Goal: Task Accomplishment & Management: Use online tool/utility

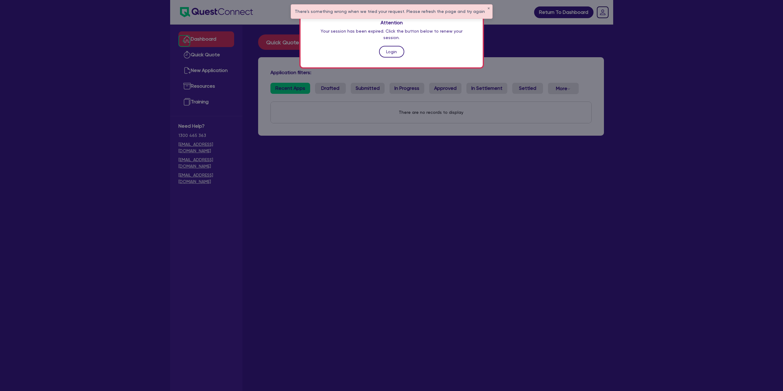
click at [388, 51] on link "Login" at bounding box center [391, 52] width 25 height 12
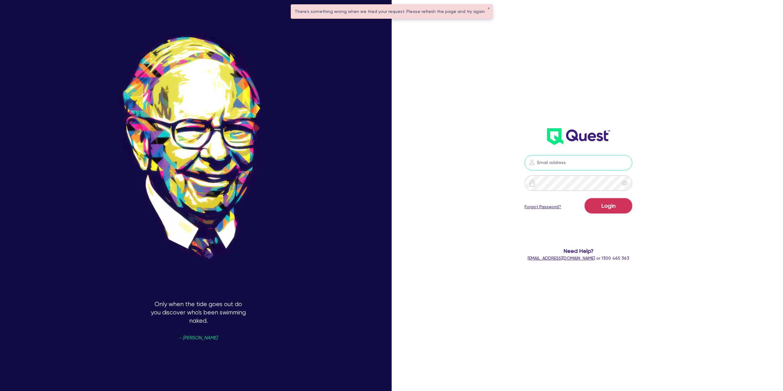
click at [569, 166] on input "email" at bounding box center [579, 162] width 108 height 15
type input "[EMAIL_ADDRESS][PERSON_NAME][DOMAIN_NAME]"
click at [592, 210] on button "Login" at bounding box center [609, 205] width 48 height 15
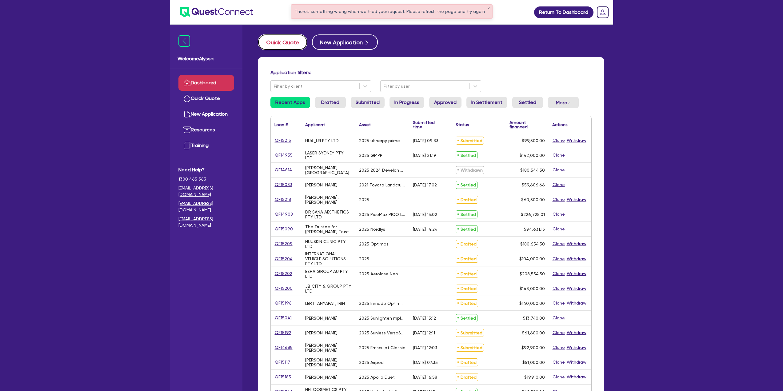
click at [289, 44] on button "Quick Quote" at bounding box center [282, 41] width 49 height 15
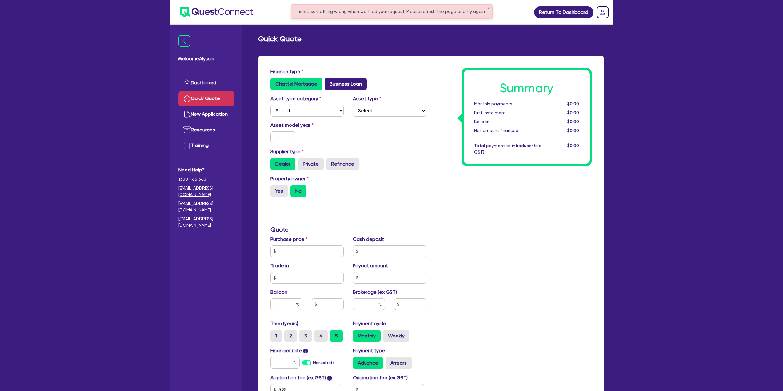
click at [350, 85] on label "Business Loan" at bounding box center [346, 84] width 42 height 12
click at [329, 82] on input "Business Loan" at bounding box center [327, 80] width 4 height 4
radio input "true"
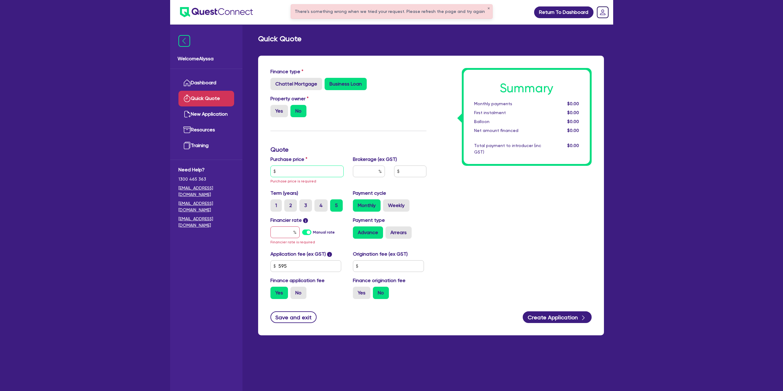
click at [325, 170] on input "text" at bounding box center [307, 172] width 74 height 12
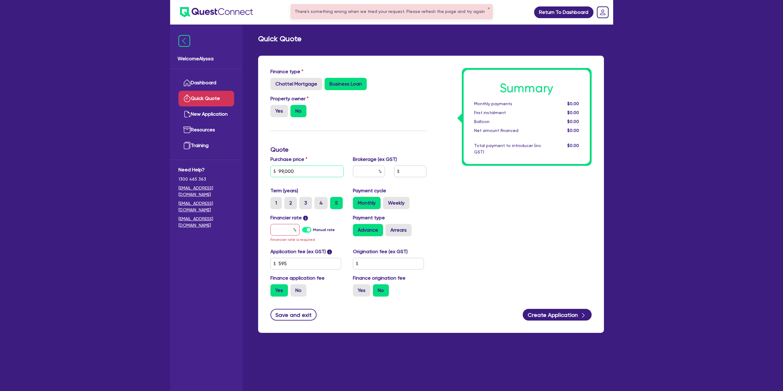
type input "99,000"
click at [356, 172] on input "text" at bounding box center [369, 172] width 32 height 12
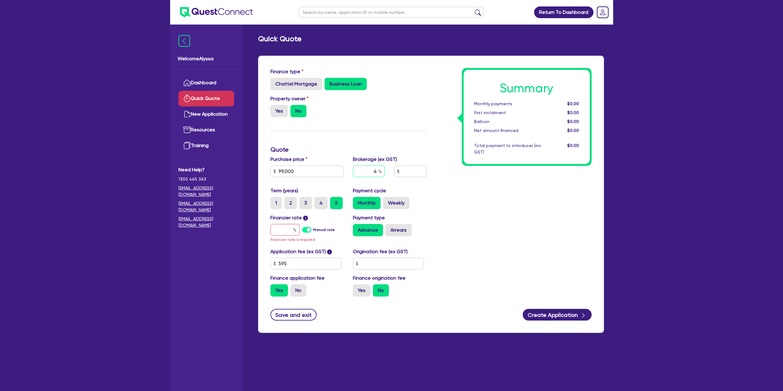
type input "4"
click at [288, 227] on input "text" at bounding box center [284, 230] width 29 height 12
type input "8"
type input "3,986.18"
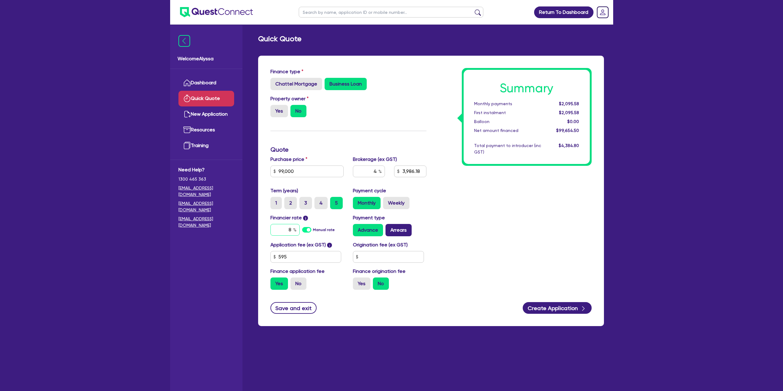
type input "8"
type input "3,986.18"
click at [397, 226] on label "Arrears" at bounding box center [399, 230] width 26 height 12
click at [390, 226] on input "Arrears" at bounding box center [388, 226] width 4 height 4
radio input "true"
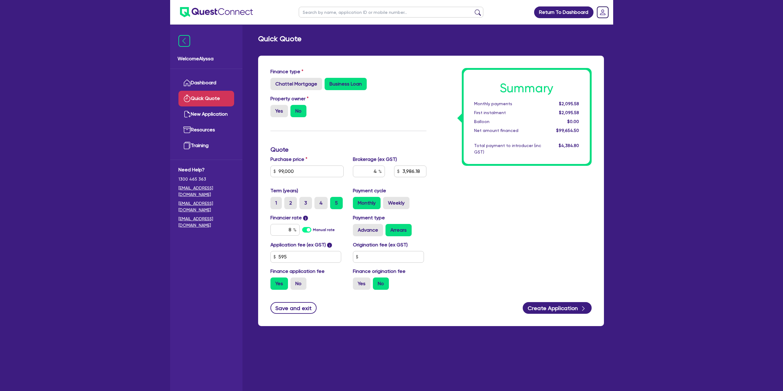
type input "3,986.18"
click at [468, 219] on div "Summary Monthly payments $2,109.55 First instalment $2,109.55 Balloon $0.00 Net…" at bounding box center [513, 181] width 165 height 227
click at [397, 208] on label "Weekly" at bounding box center [396, 203] width 26 height 12
click at [387, 201] on input "Weekly" at bounding box center [385, 199] width 4 height 4
radio input "true"
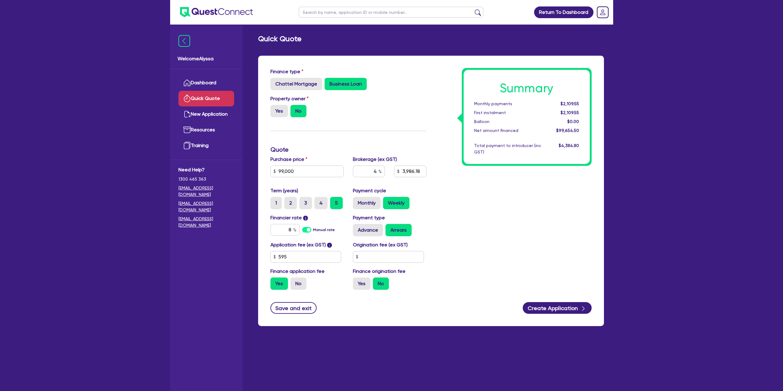
type input "3,986.18"
